Goal: Navigation & Orientation: Find specific page/section

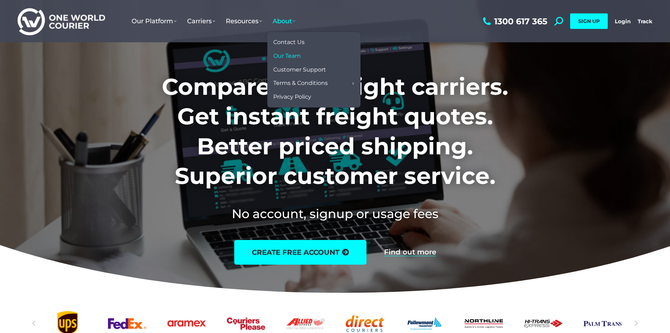
click at [297, 55] on span "Our Team" at bounding box center [286, 55] width 27 height 7
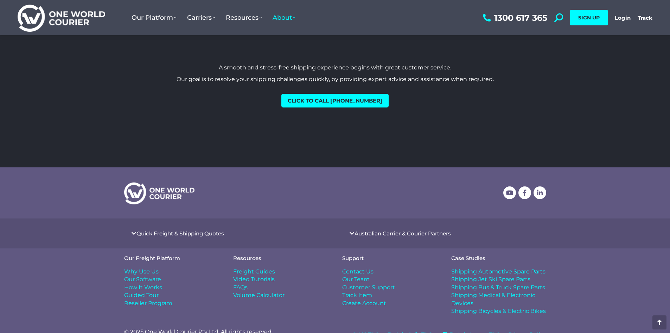
scroll to position [865, 0]
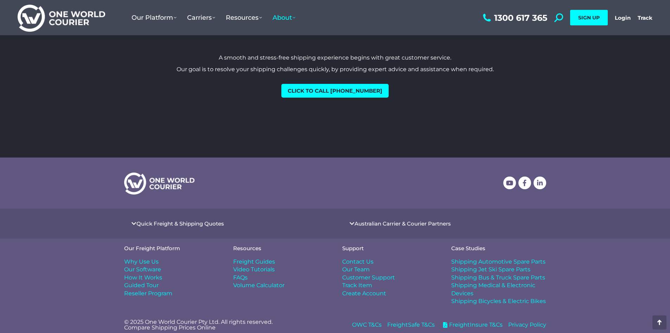
click at [140, 265] on span "Our Software" at bounding box center [142, 269] width 37 height 8
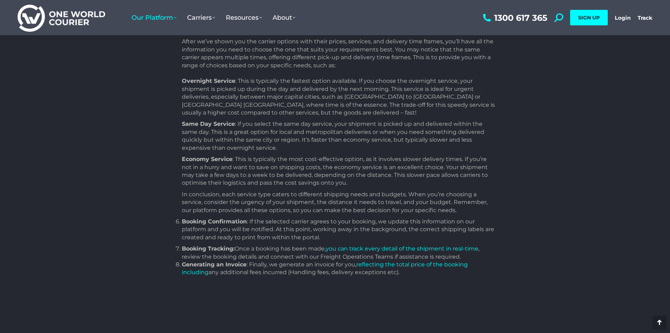
scroll to position [739, 0]
